Goal: Check status: Check status

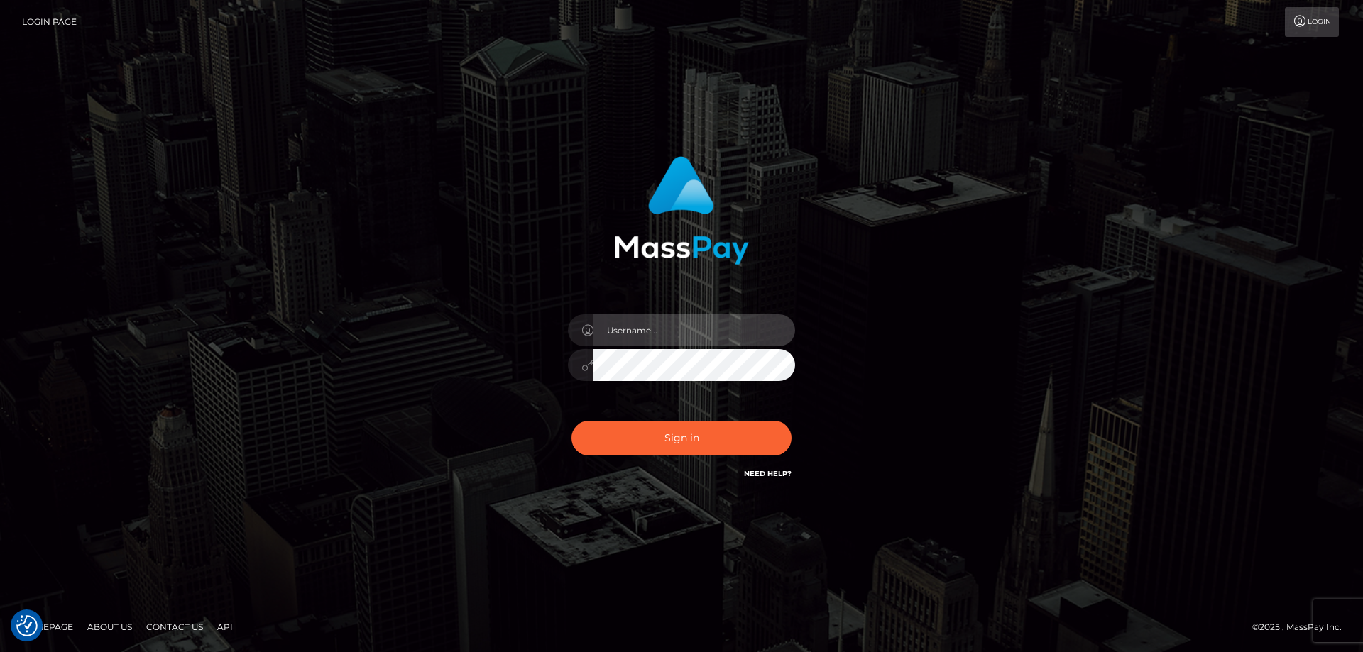
type input "Queen.megabonanza"
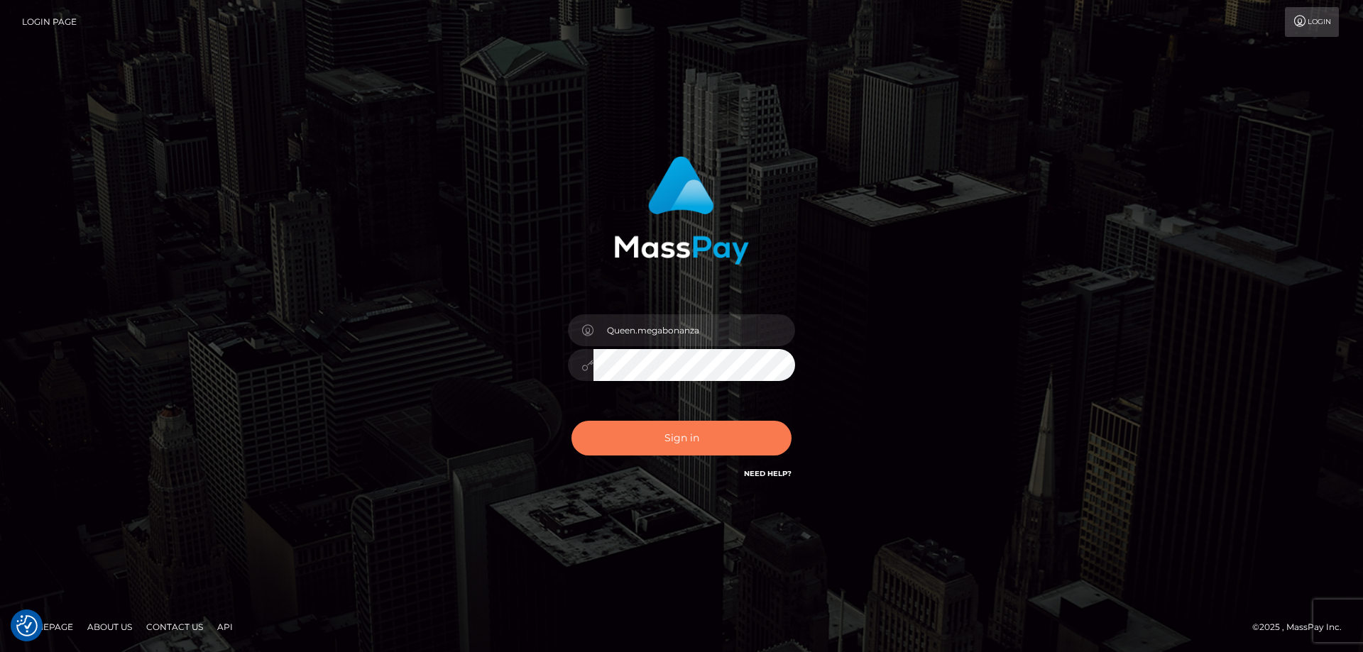
click at [674, 428] on button "Sign in" at bounding box center [681, 438] width 220 height 35
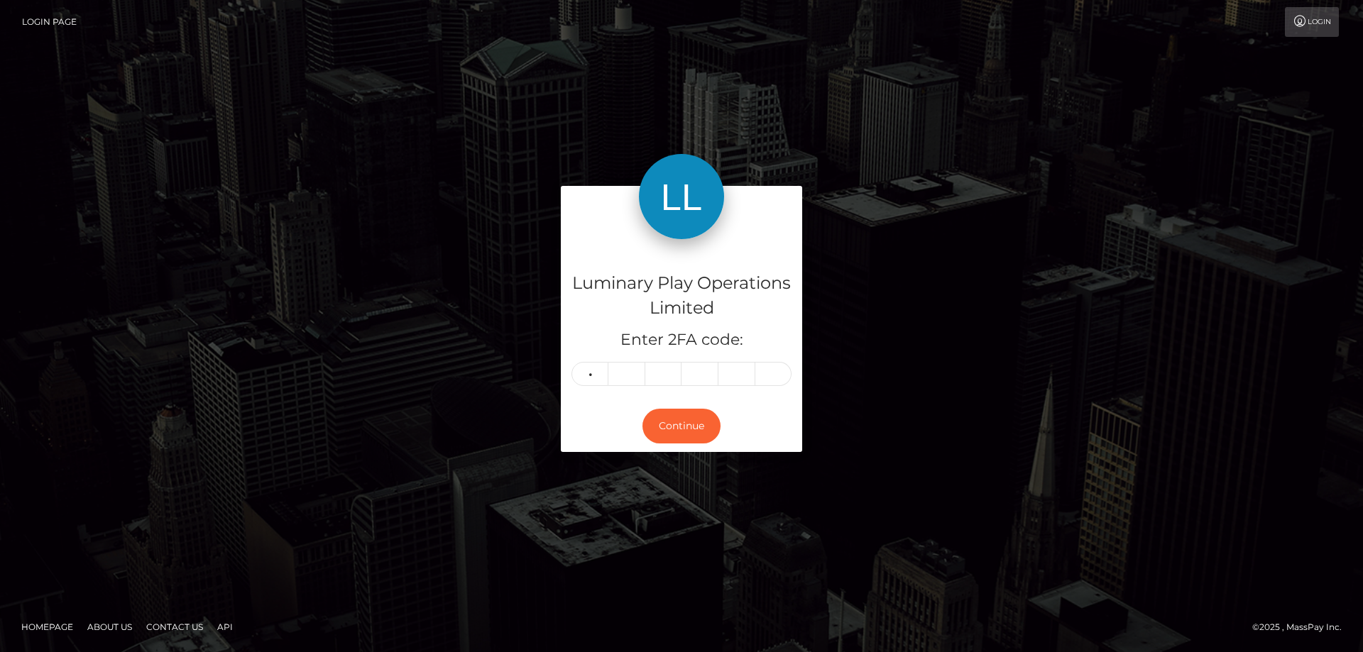
type input "5"
type input "6"
type input "1"
type input "6"
type input "1"
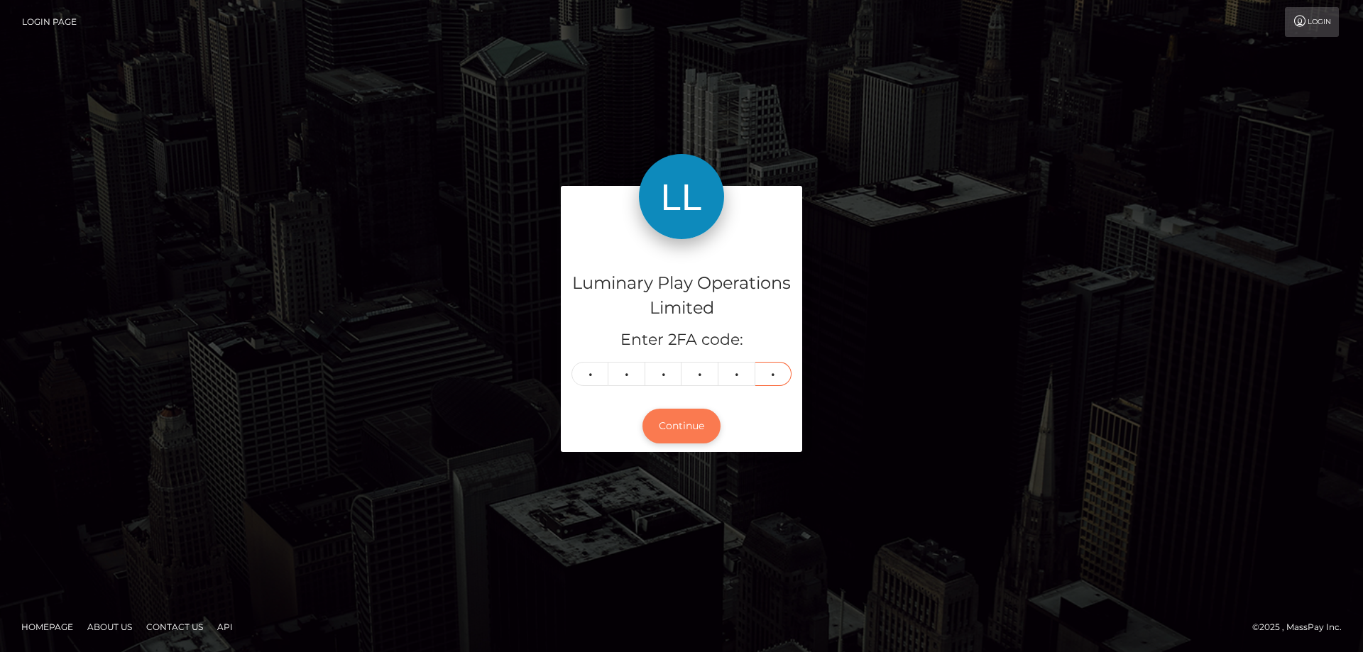
type input "3"
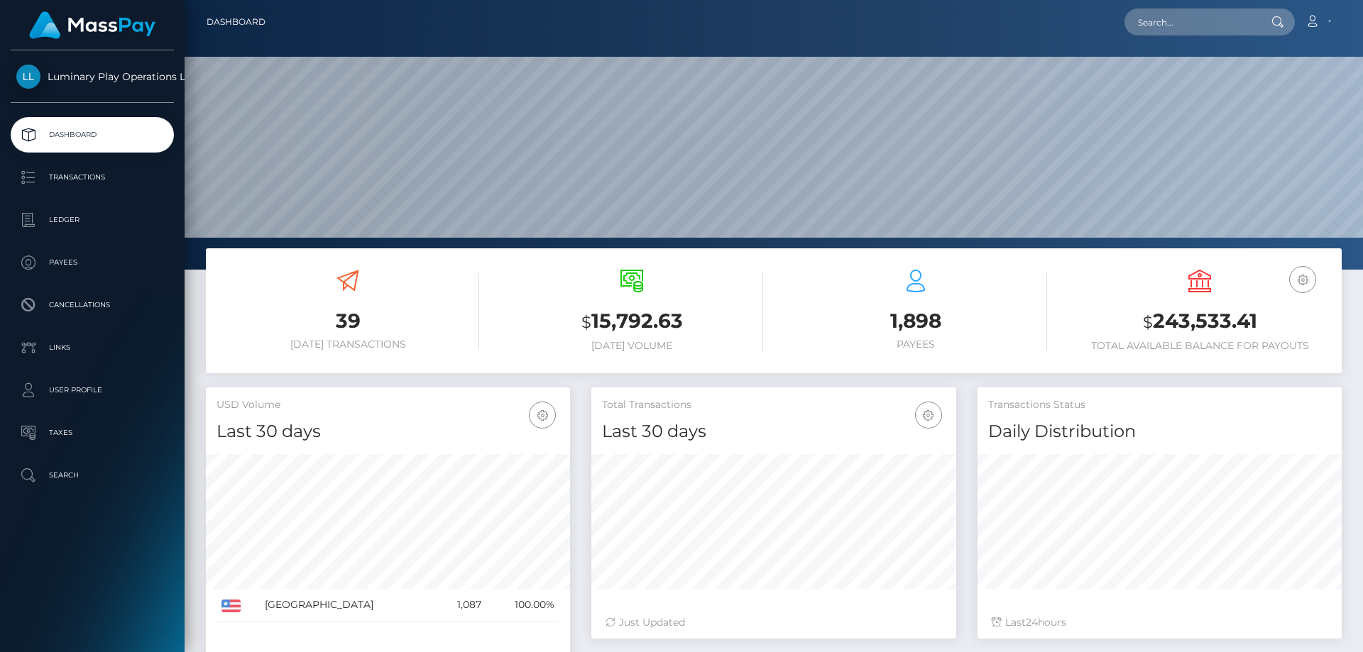
scroll to position [252, 365]
click at [1194, 14] on input "text" at bounding box center [1190, 22] width 133 height 27
paste input "322561373"
type input "322561373"
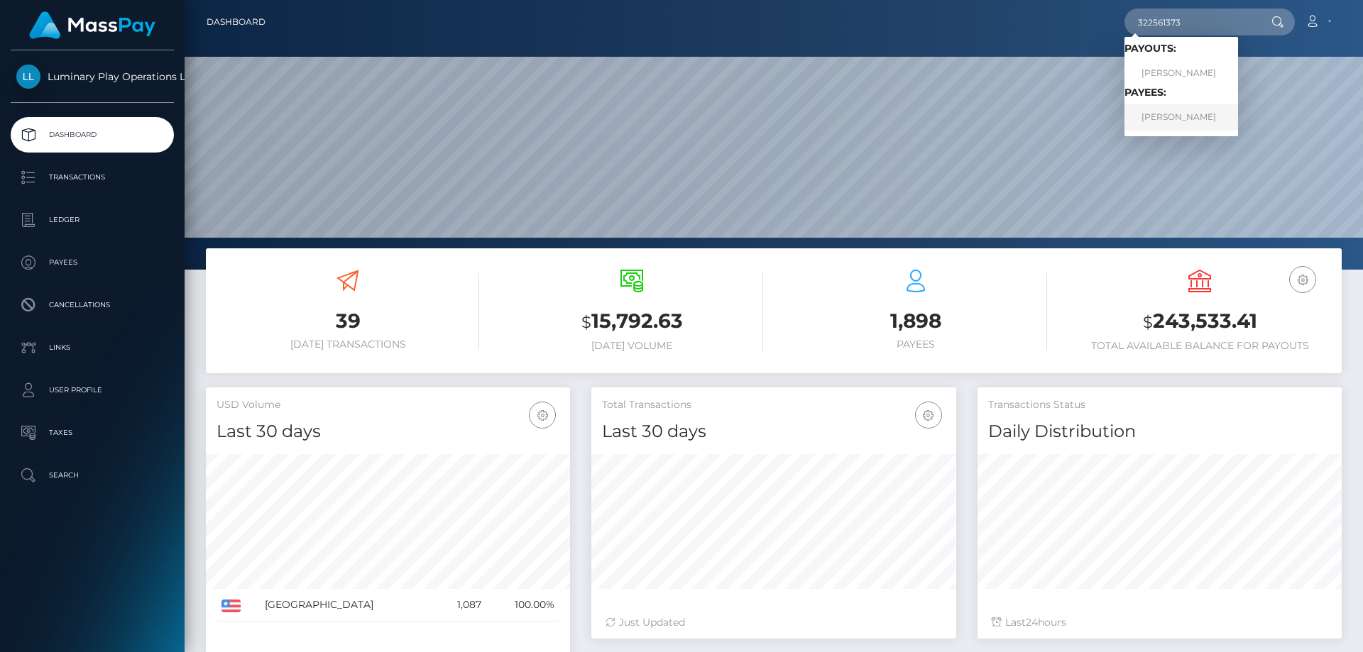
click at [1191, 112] on link "ROCCO A FANELLA" at bounding box center [1181, 117] width 114 height 26
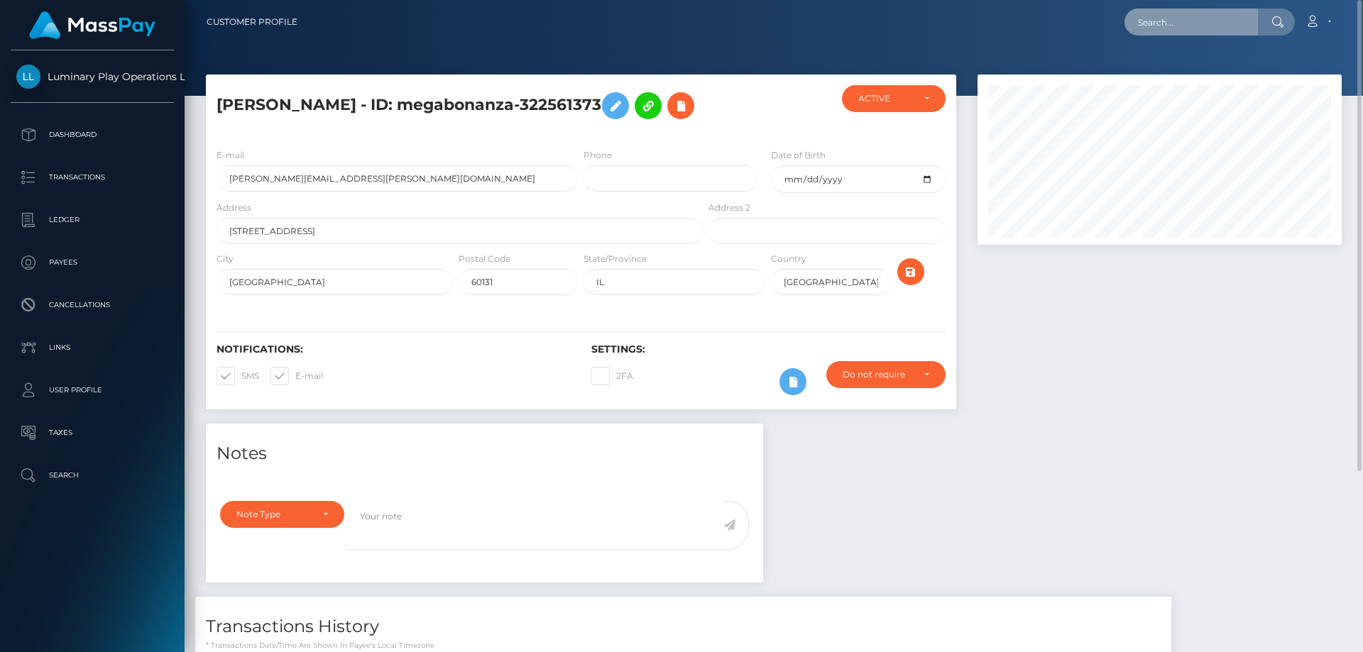
click at [1182, 9] on input "text" at bounding box center [1190, 22] width 133 height 27
paste input "322561373"
type input "322561373"
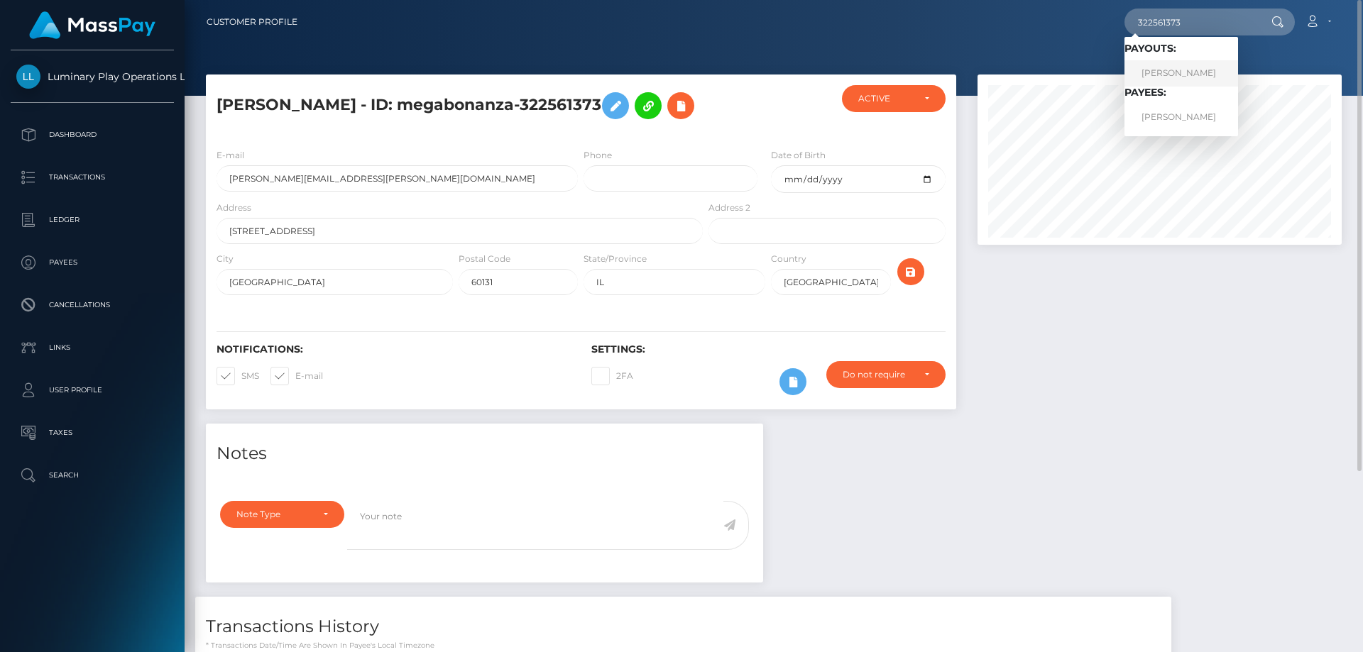
click at [1198, 64] on link "ROCCO A FANELLA" at bounding box center [1181, 73] width 114 height 26
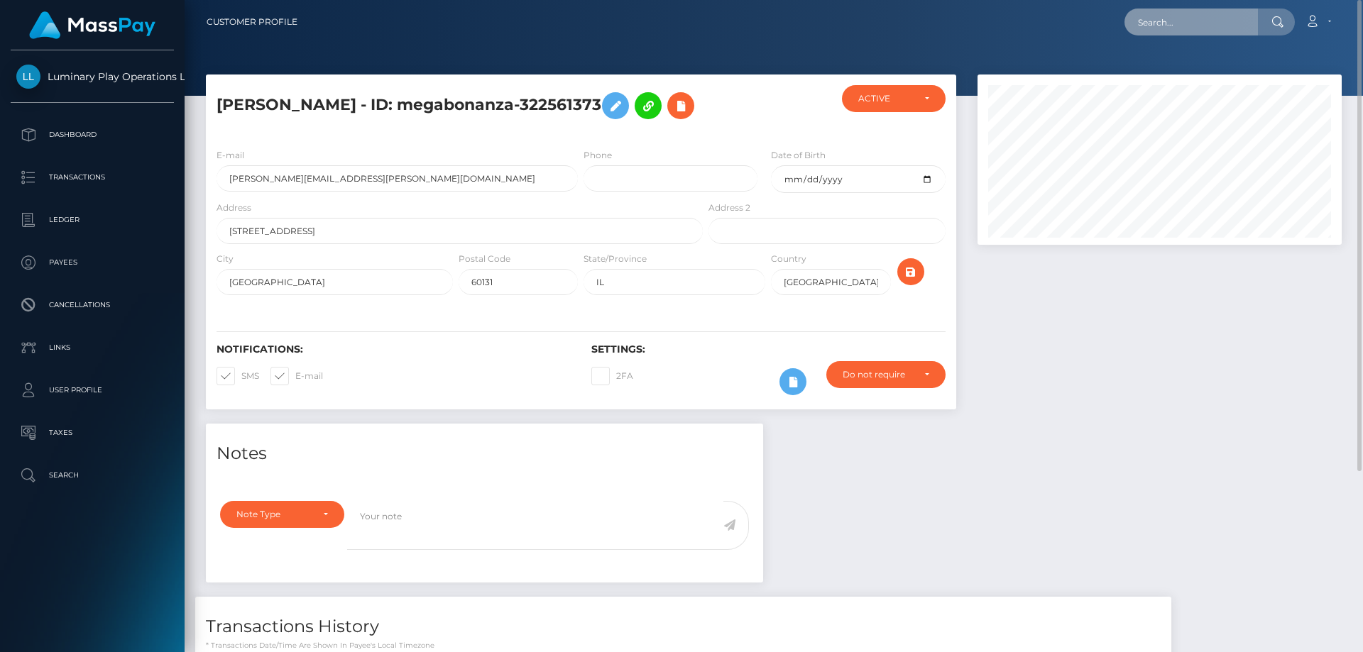
click at [1182, 20] on input "text" at bounding box center [1190, 22] width 133 height 27
paste input "322561373"
type input "3"
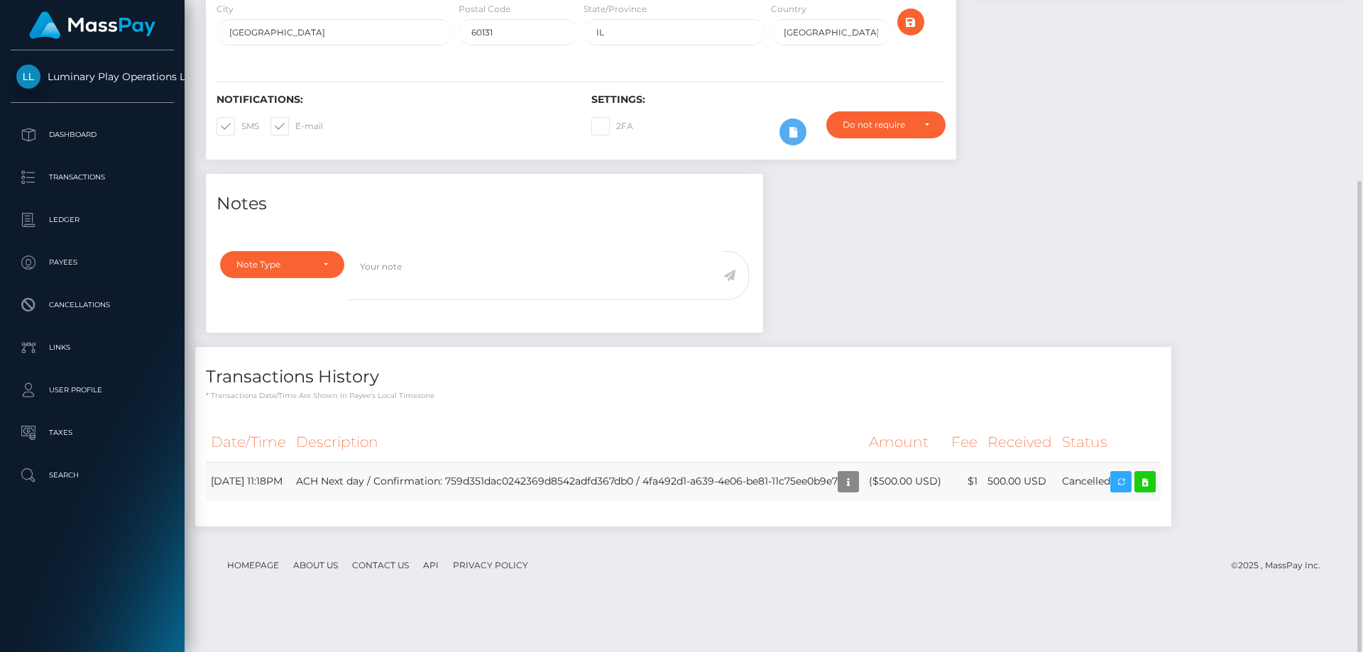
drag, startPoint x: 258, startPoint y: 524, endPoint x: 327, endPoint y: 530, distance: 69.1
click at [291, 501] on td "September 11, 2025 11:18PM" at bounding box center [248, 481] width 85 height 39
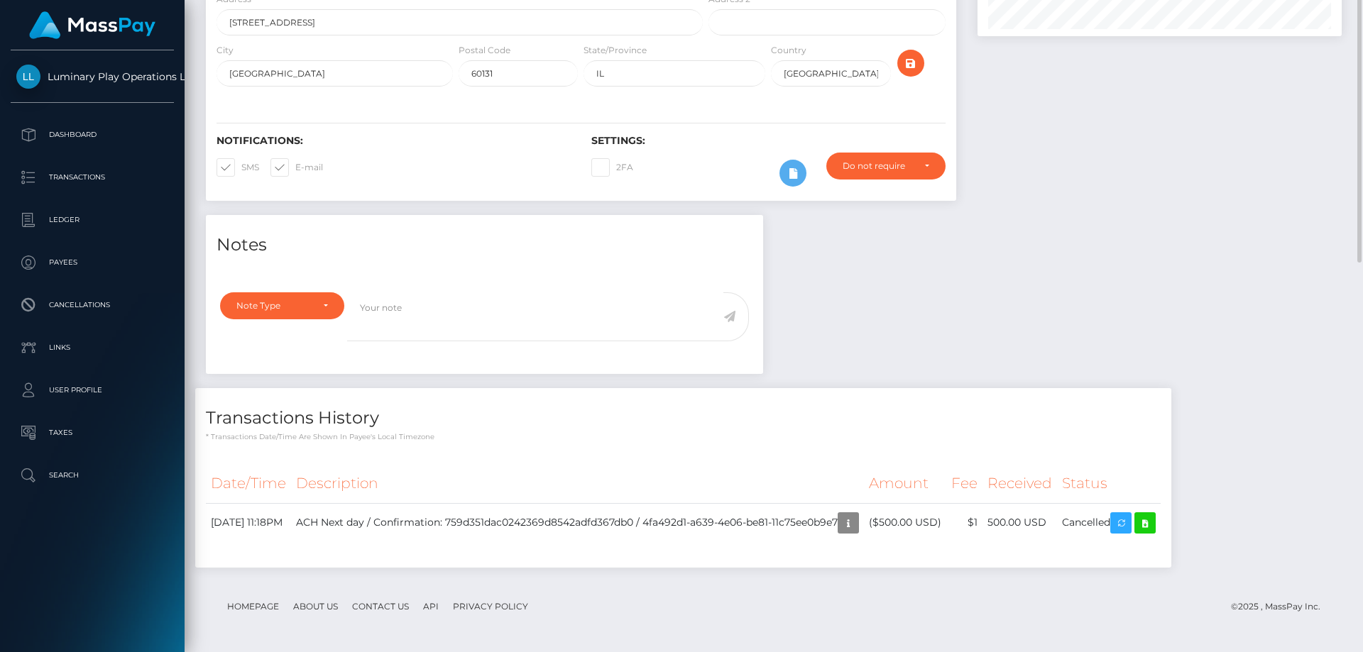
scroll to position [0, 0]
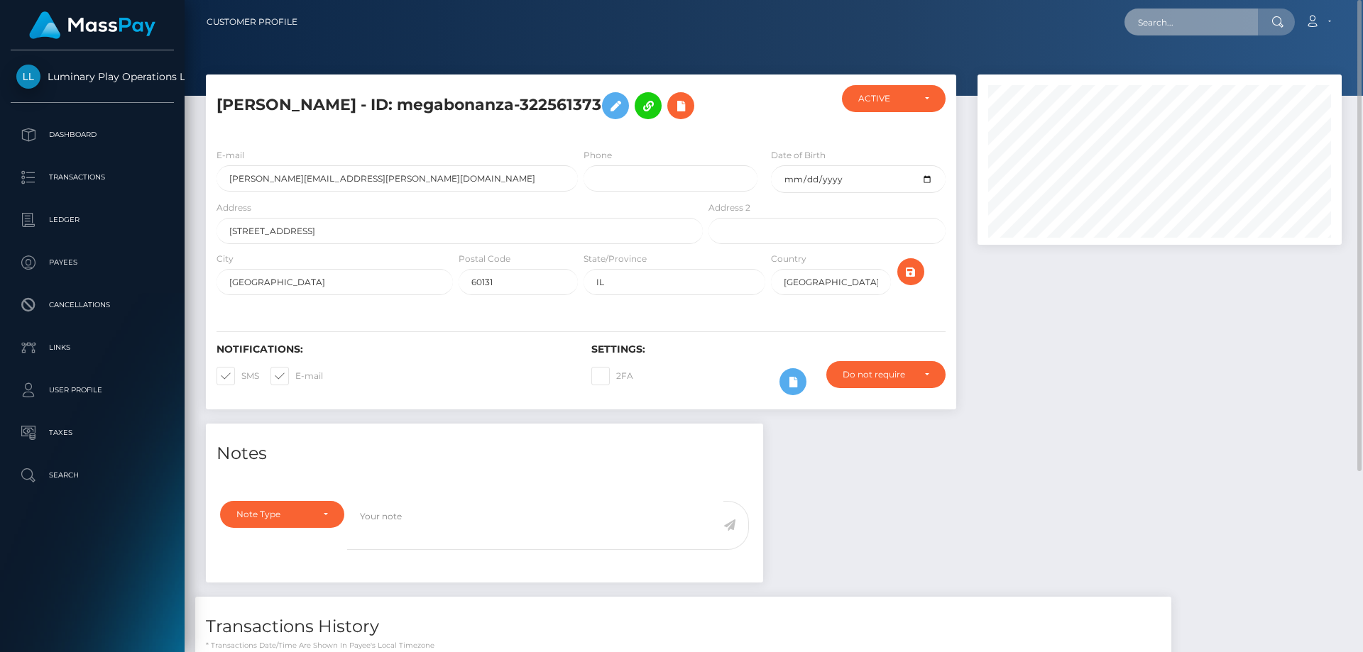
click at [1163, 11] on input "text" at bounding box center [1190, 22] width 133 height 27
paste input "337580"
type input "337580"
click at [1141, 23] on input "337580" at bounding box center [1190, 22] width 133 height 27
click at [1182, 22] on input "337580" at bounding box center [1190, 22] width 133 height 27
